Goal: Task Accomplishment & Management: Use online tool/utility

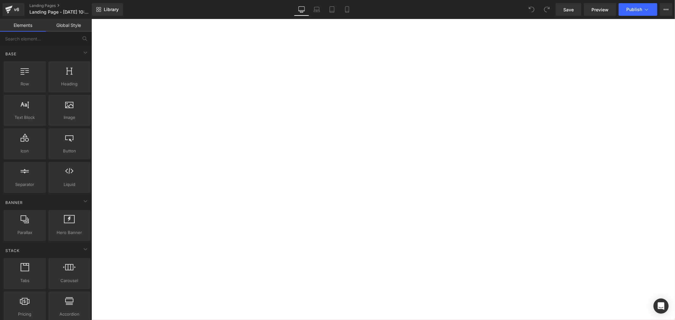
click at [111, 8] on span "Library" at bounding box center [111, 10] width 15 height 6
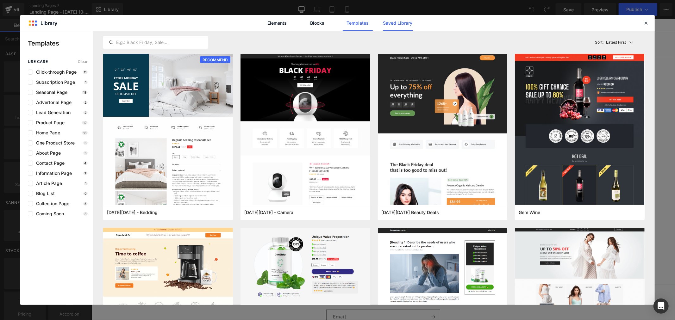
click at [408, 21] on link "Saved Library" at bounding box center [398, 23] width 30 height 16
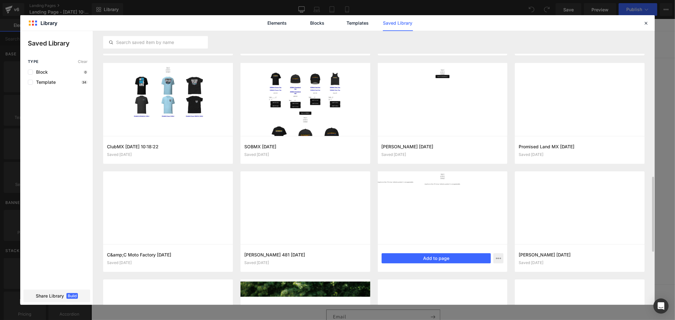
scroll to position [462, 0]
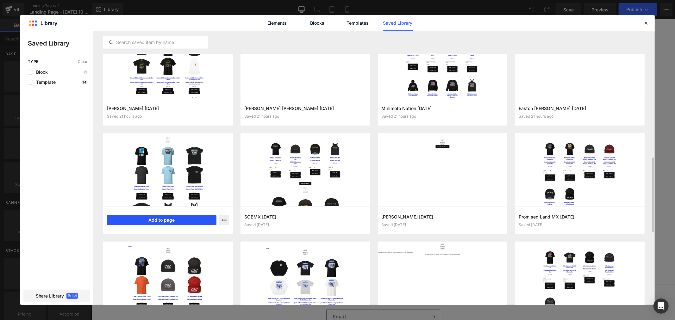
click at [174, 222] on button "Add to page" at bounding box center [161, 220] width 109 height 10
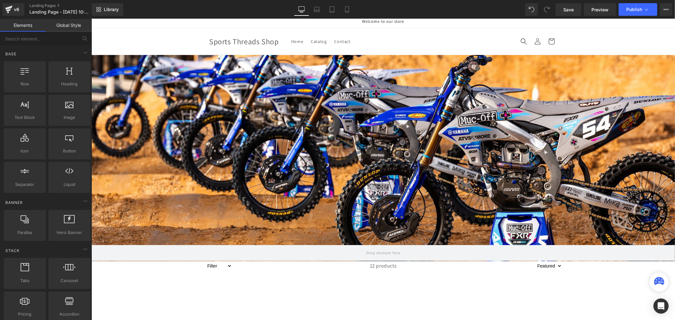
scroll to position [0, 0]
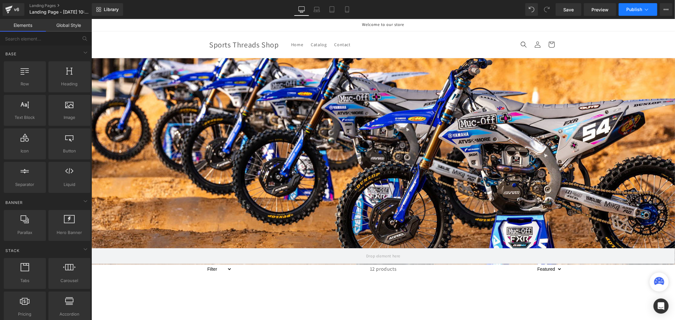
click at [631, 12] on span "Publish" at bounding box center [634, 9] width 16 height 5
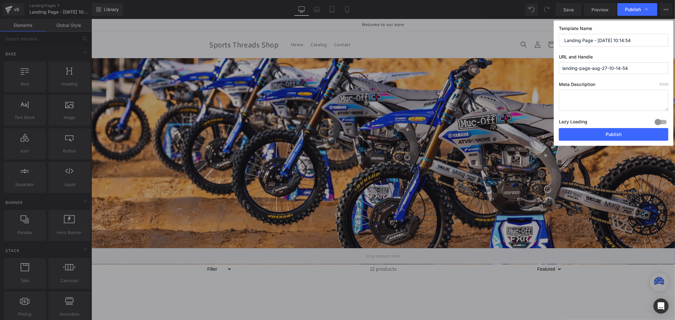
click at [599, 46] on input "Landing Page - Aug 27, 10:14:54" at bounding box center [613, 40] width 109 height 13
paste input "ClubMX"
type input "ClubMX"
click at [635, 71] on input "landing-page-aug-27-10-14-54" at bounding box center [613, 68] width 109 height 12
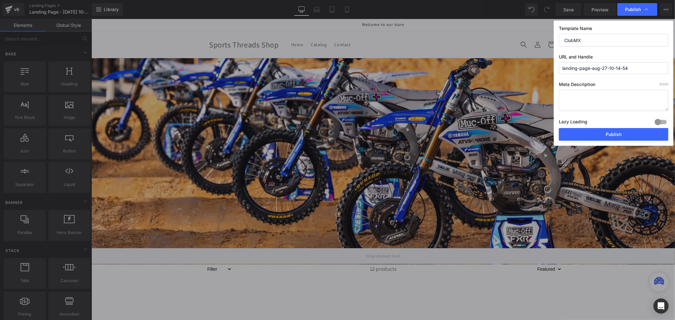
click at [635, 71] on input "landing-page-aug-27-10-14-54" at bounding box center [613, 68] width 109 height 12
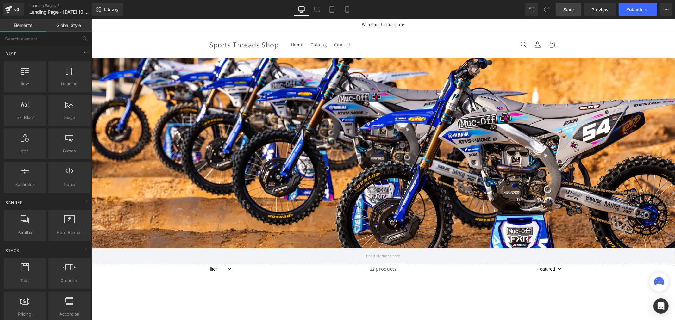
click at [572, 7] on span "Save" at bounding box center [568, 9] width 10 height 7
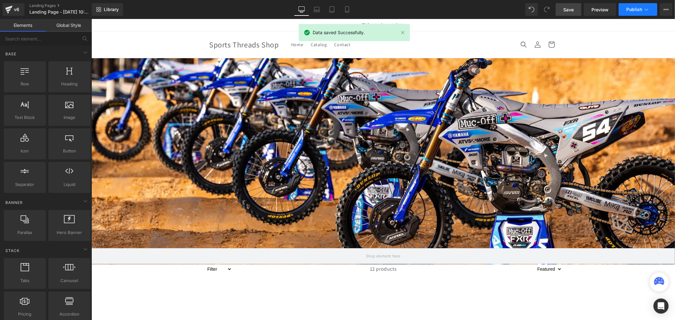
click at [634, 11] on span "Publish" at bounding box center [634, 9] width 16 height 5
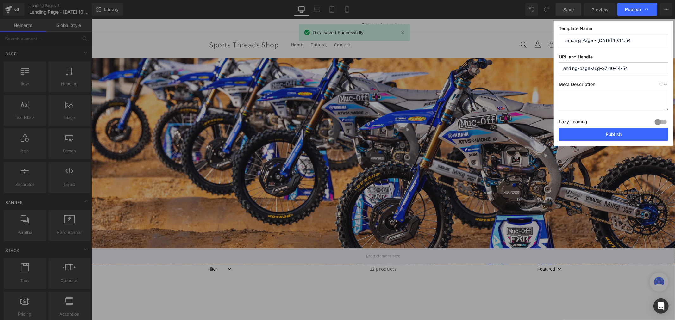
click at [634, 40] on input "Landing Page - Aug 27, 10:14:54" at bounding box center [613, 40] width 109 height 13
paste input "ClubMX"
type input "ClubMX"
drag, startPoint x: 644, startPoint y: 67, endPoint x: 514, endPoint y: 66, distance: 129.7
click at [514, 66] on div "Publish Template Name ClubMX URL and Handle landing-page-aug-27-10-14-54 Meta D…" at bounding box center [337, 160] width 675 height 320
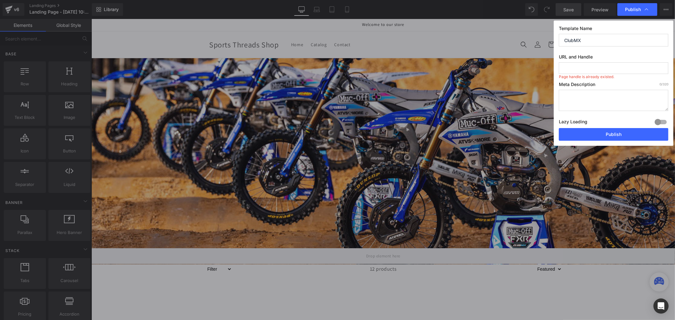
click at [603, 83] on label "Meta Description 0 /320" at bounding box center [613, 86] width 109 height 8
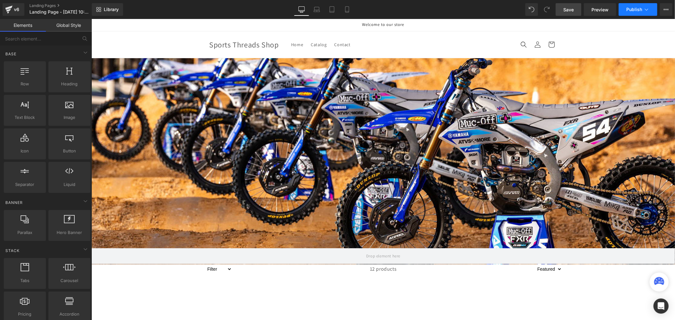
click at [636, 11] on span "Publish" at bounding box center [634, 9] width 16 height 5
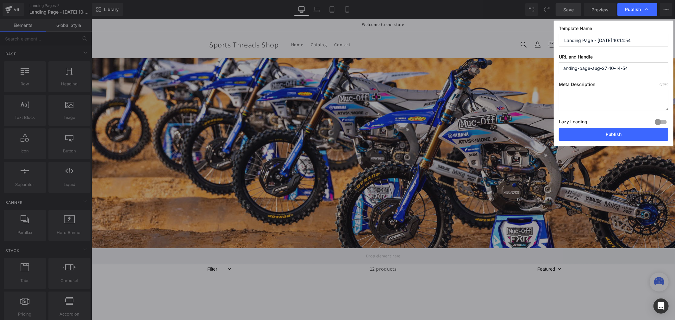
drag, startPoint x: 652, startPoint y: 39, endPoint x: 527, endPoint y: 30, distance: 125.3
click at [527, 30] on div "Publish Template Name Landing Page - Aug 27, 10:14:54 URL and Handle landing-pa…" at bounding box center [337, 160] width 675 height 320
paste input "ClubMX"
type input "ClubMX"
drag, startPoint x: 604, startPoint y: 133, endPoint x: 513, endPoint y: 115, distance: 93.3
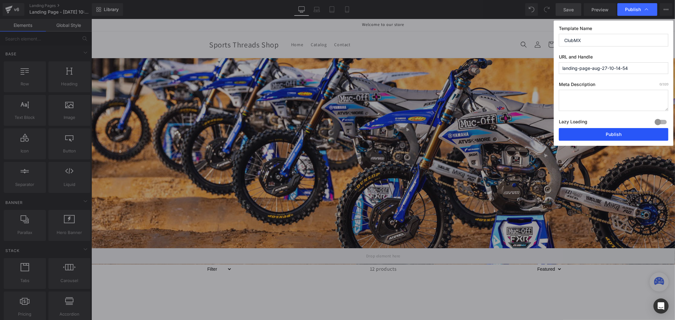
click at [604, 133] on button "Publish" at bounding box center [613, 134] width 109 height 13
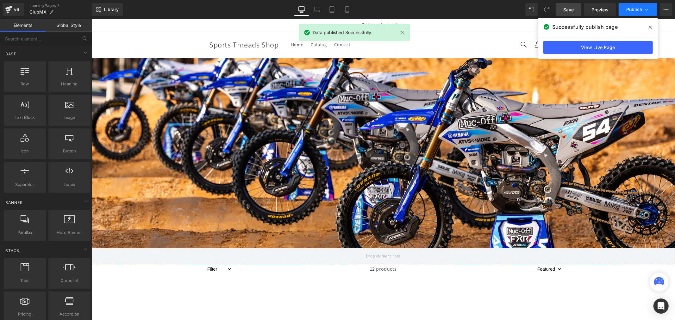
click at [636, 11] on span "Publish" at bounding box center [634, 9] width 16 height 5
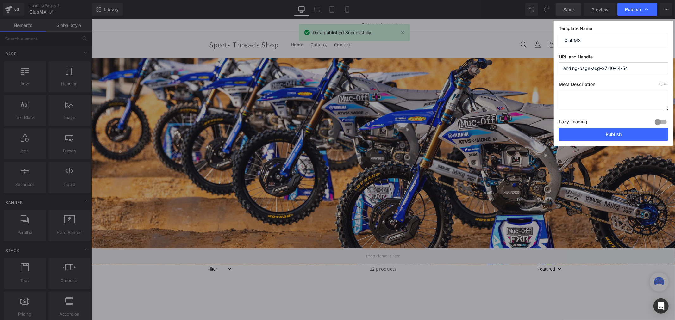
drag, startPoint x: 640, startPoint y: 67, endPoint x: 528, endPoint y: 62, distance: 111.5
click at [528, 62] on div "Publish Template Name ClubMX URL and Handle landing-page-aug-27-10-14-54 Meta D…" at bounding box center [337, 160] width 675 height 320
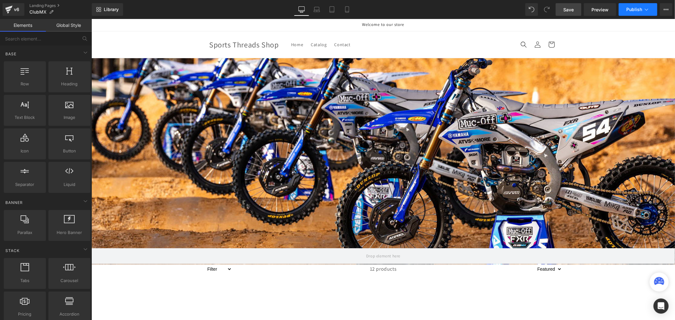
click at [646, 9] on icon at bounding box center [646, 9] width 6 height 6
drag, startPoint x: 323, startPoint y: 38, endPoint x: 244, endPoint y: 37, distance: 78.5
click at [12, 9] on icon at bounding box center [9, 10] width 8 height 16
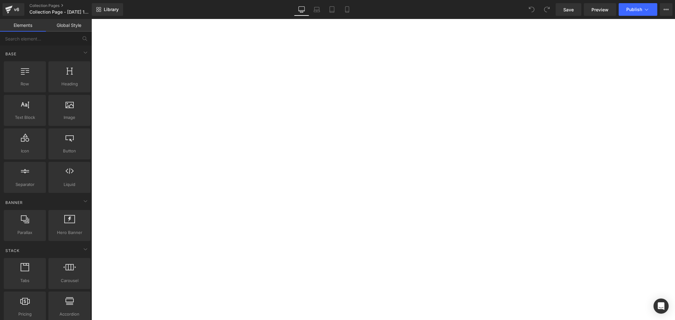
click at [108, 10] on span "Library" at bounding box center [111, 10] width 15 height 6
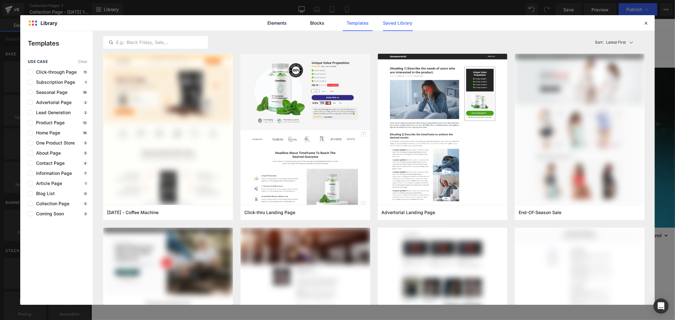
click at [406, 23] on link "Saved Library" at bounding box center [398, 23] width 30 height 16
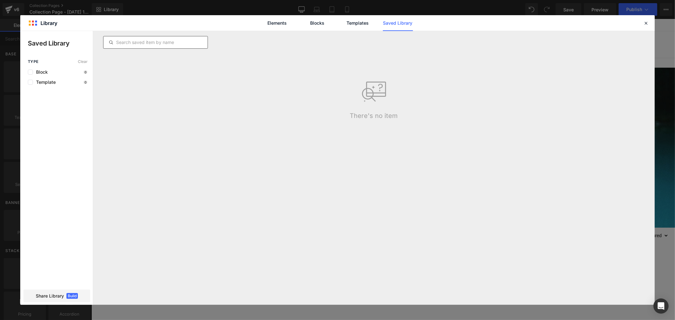
click at [174, 46] on div at bounding box center [155, 42] width 105 height 13
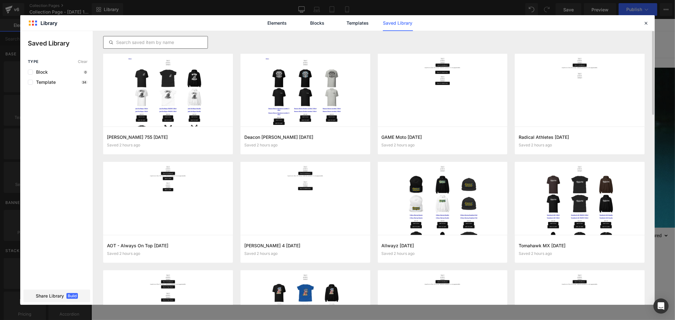
click at [173, 40] on input "text" at bounding box center [155, 43] width 104 height 8
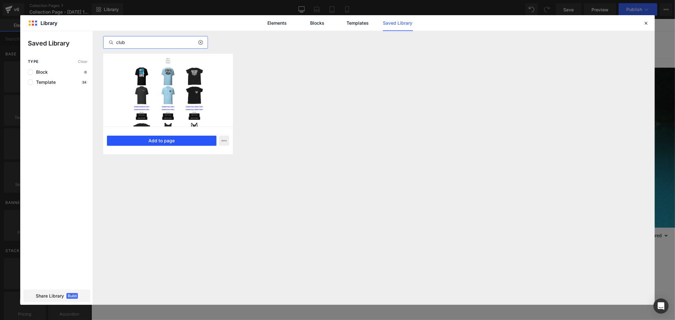
type input "club"
click at [177, 140] on button "Add to page" at bounding box center [161, 141] width 109 height 10
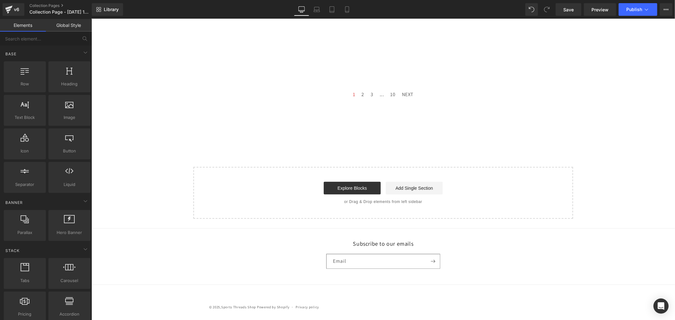
scroll to position [249, 0]
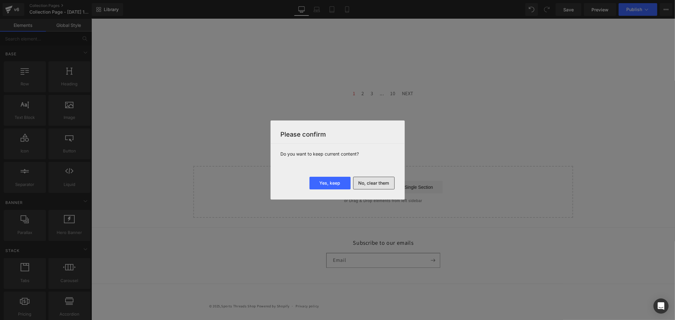
click at [383, 184] on button "No, clear them" at bounding box center [373, 183] width 41 height 13
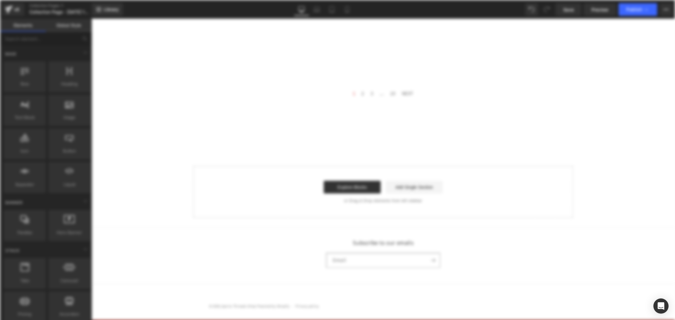
scroll to position [0, 0]
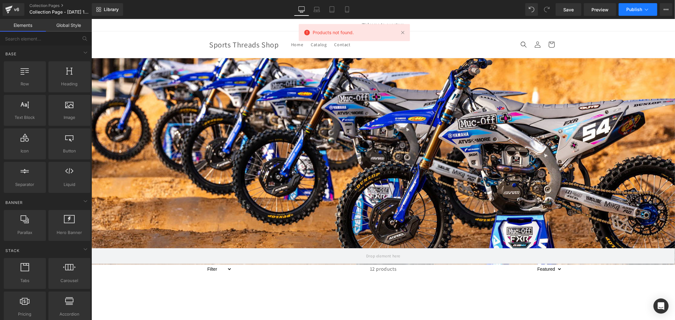
click at [629, 7] on span "Publish" at bounding box center [634, 9] width 16 height 5
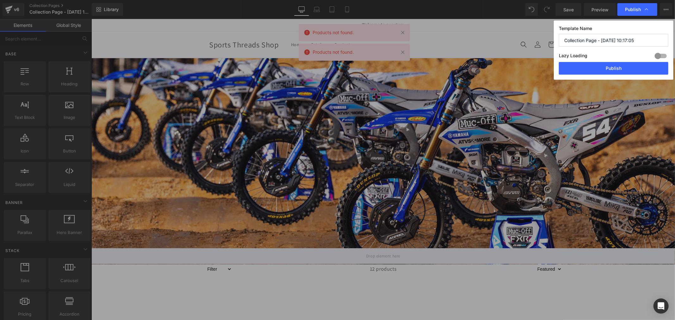
click at [635, 37] on input "Collection Page - [DATE] 10:17:05" at bounding box center [613, 40] width 109 height 13
paste input "lubMX"
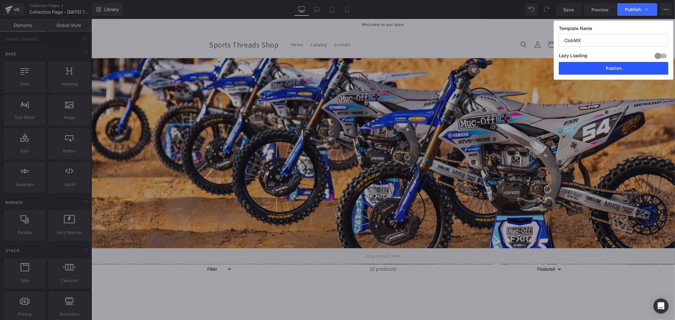
type input "ClubMX"
click at [602, 68] on button "Publish" at bounding box center [613, 68] width 109 height 13
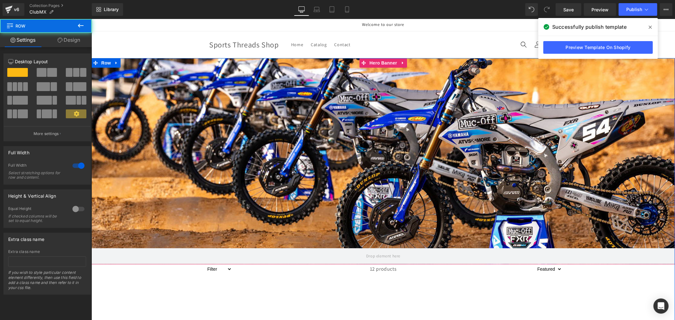
click at [146, 279] on div "Hero Banner Filter 12 products Sorting Best selling Featured Alphabetically, A-…" at bounding box center [382, 235] width 583 height 355
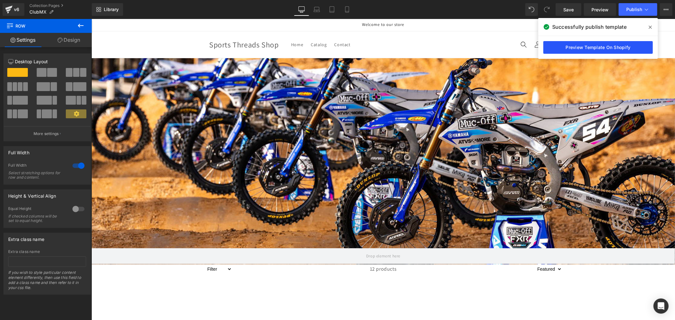
click at [589, 51] on link "Preview Template On Shopify" at bounding box center [597, 47] width 109 height 13
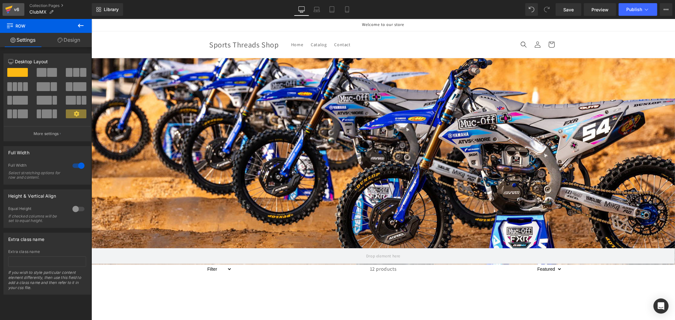
click at [12, 8] on icon at bounding box center [9, 10] width 8 height 16
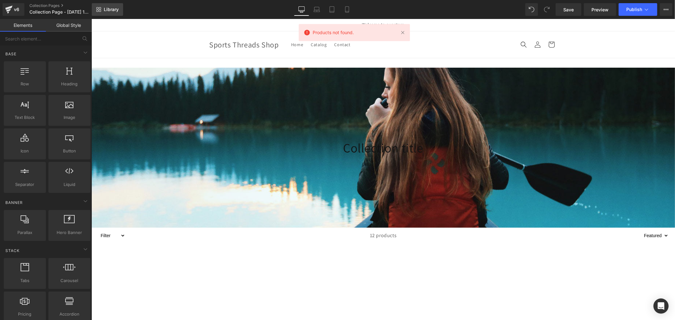
click at [106, 11] on span "Library" at bounding box center [111, 10] width 15 height 6
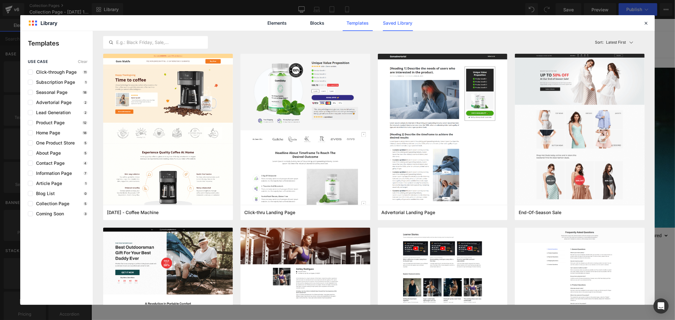
click at [396, 24] on link "Saved Library" at bounding box center [398, 23] width 30 height 16
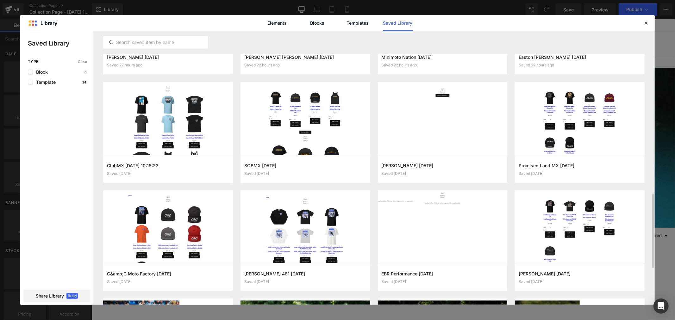
scroll to position [549, 0]
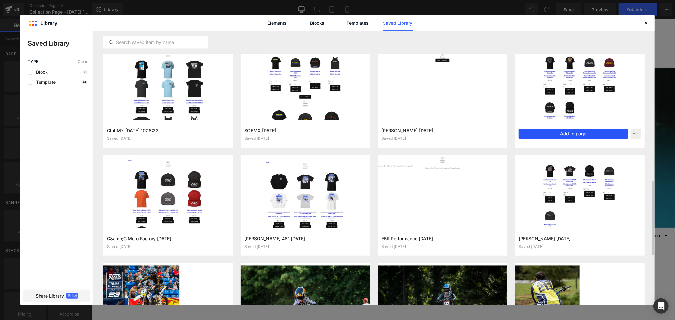
click at [586, 132] on button "Add to page" at bounding box center [573, 134] width 109 height 10
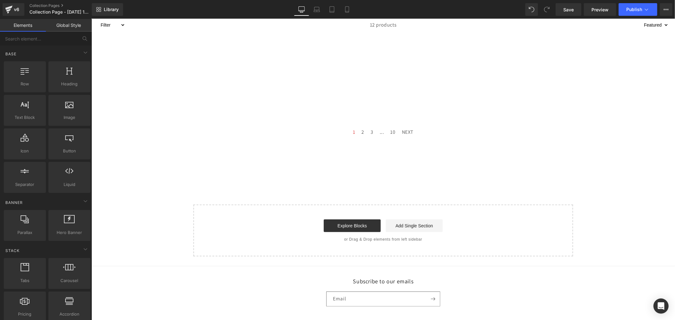
scroll to position [249, 0]
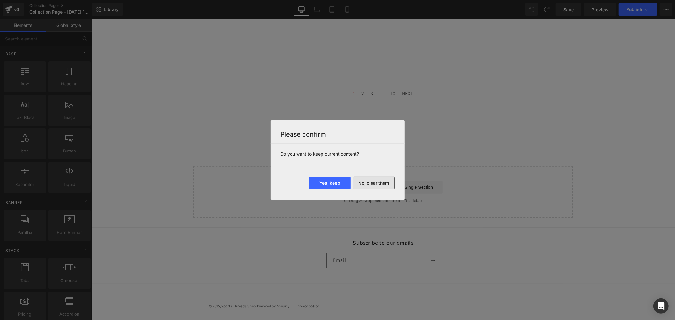
click at [380, 177] on button "No, clear them" at bounding box center [373, 183] width 41 height 13
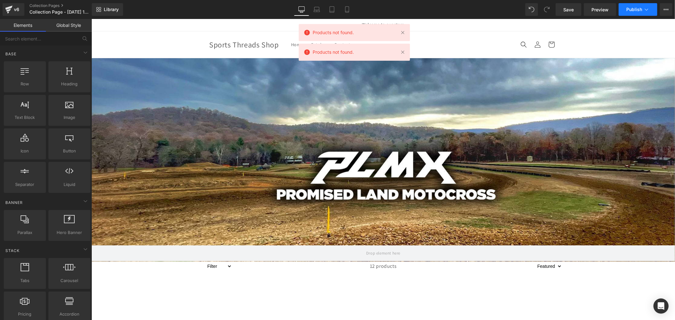
click at [640, 9] on span "Publish" at bounding box center [634, 9] width 16 height 5
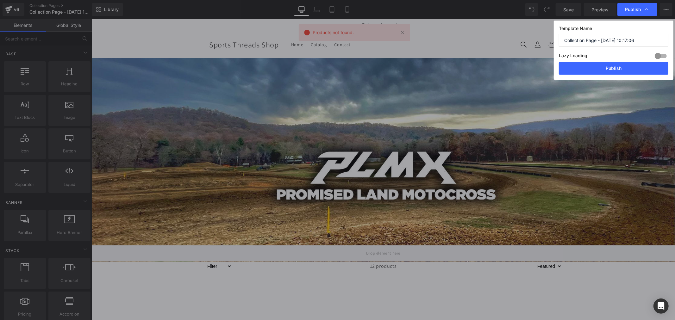
click at [609, 41] on input "Collection Page - Aug 27, 10:17:06" at bounding box center [613, 40] width 109 height 13
paste input "Promised Land MX"
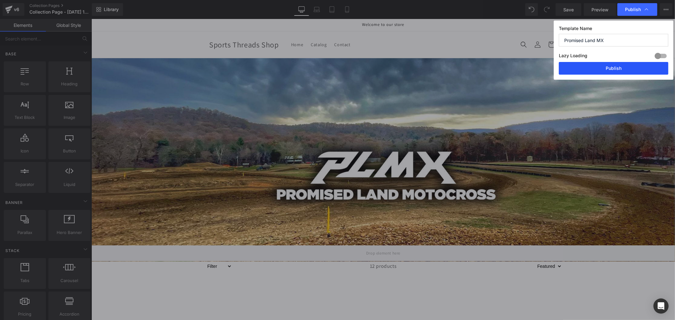
type input "Promised Land MX"
click at [602, 73] on button "Publish" at bounding box center [613, 68] width 109 height 13
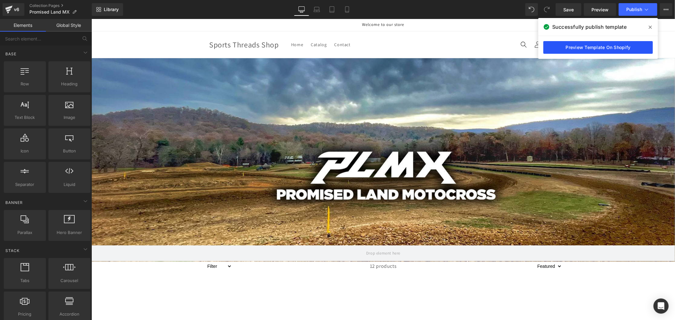
click at [595, 47] on link "Preview Template On Shopify" at bounding box center [597, 47] width 109 height 13
